Goal: Check status: Check status

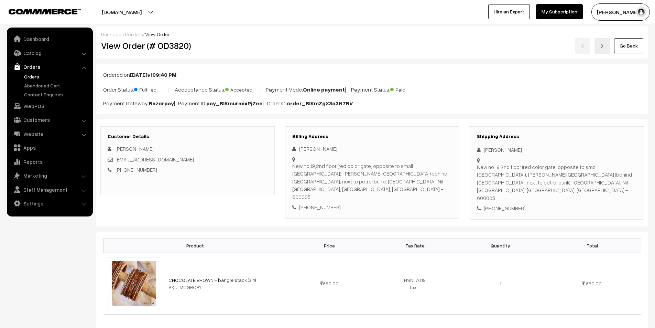
click at [628, 44] on link "Go Back" at bounding box center [628, 45] width 29 height 15
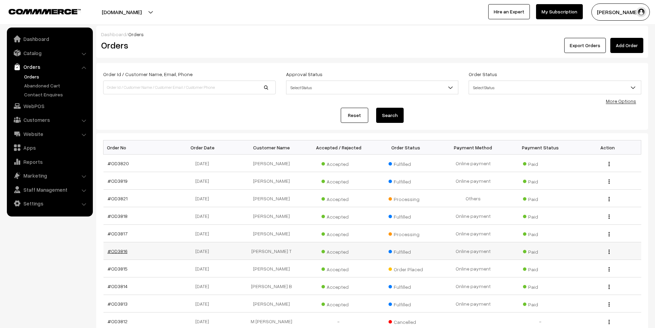
click at [120, 253] on link "#OD3816" at bounding box center [118, 251] width 20 height 6
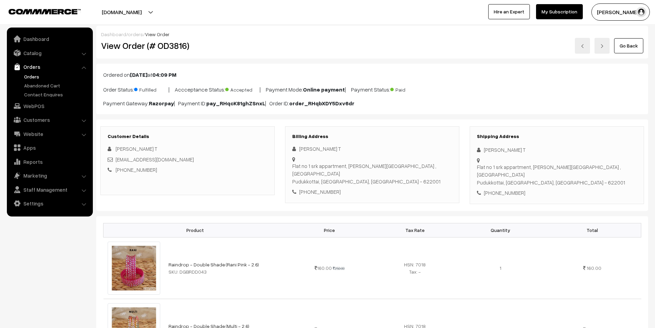
click at [626, 44] on link "Go Back" at bounding box center [628, 45] width 29 height 15
